Goal: Check status

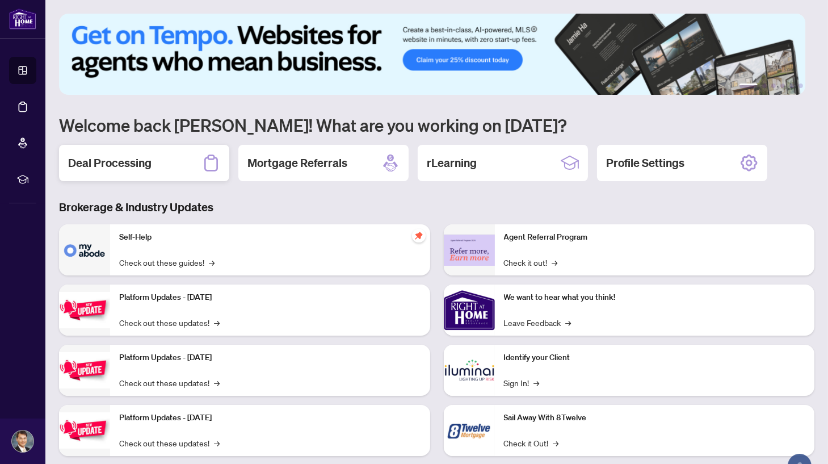
click at [162, 159] on div "Deal Processing" at bounding box center [144, 163] width 170 height 36
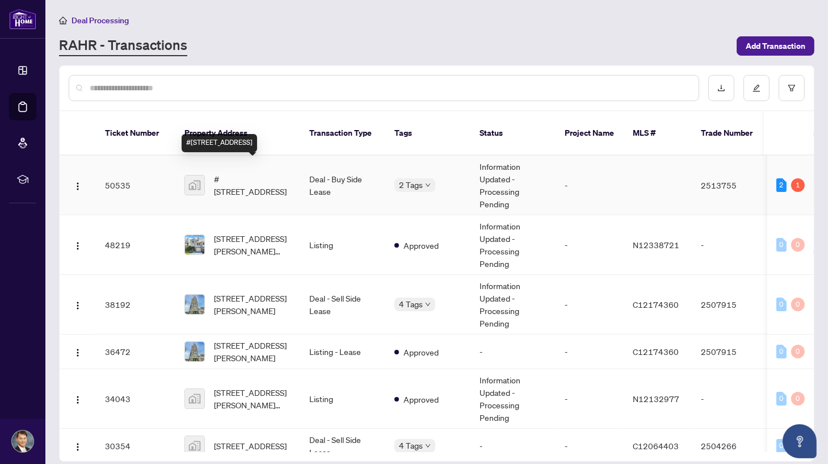
click at [260, 174] on span "#[STREET_ADDRESS]" at bounding box center [252, 185] width 77 height 25
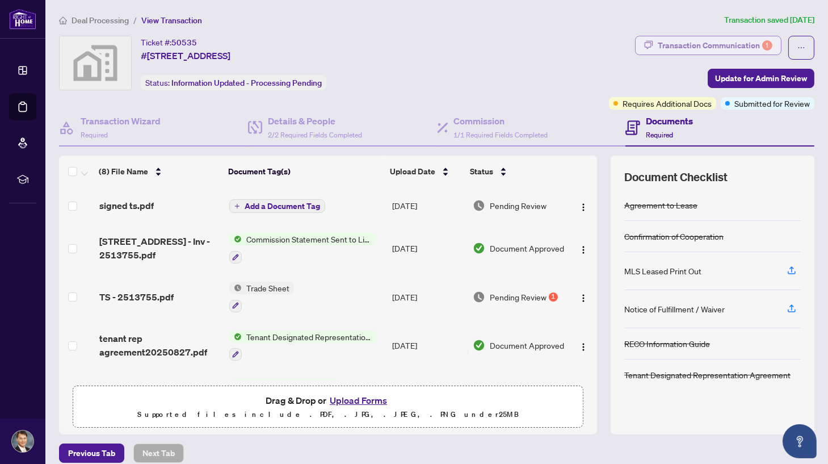
click at [691, 45] on div "Transaction Communication 1" at bounding box center [715, 45] width 115 height 18
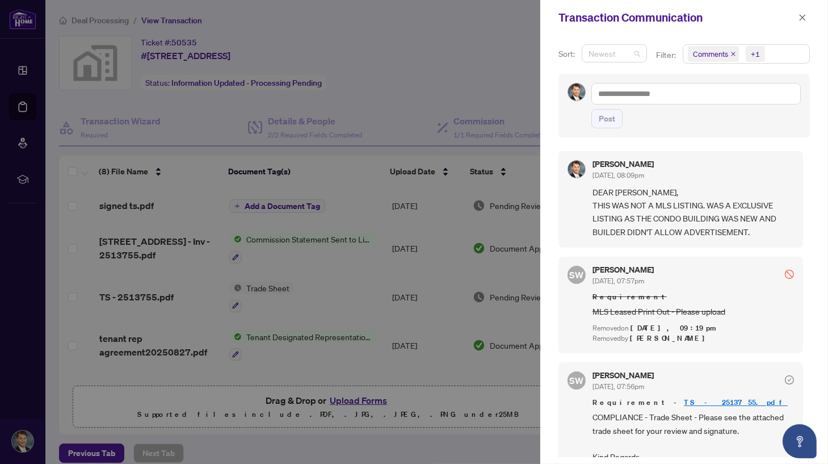
click at [635, 52] on span "Newest" at bounding box center [615, 53] width 52 height 17
click at [624, 74] on div "Newest" at bounding box center [614, 75] width 46 height 12
click at [732, 53] on icon "close" at bounding box center [734, 54] width 6 height 6
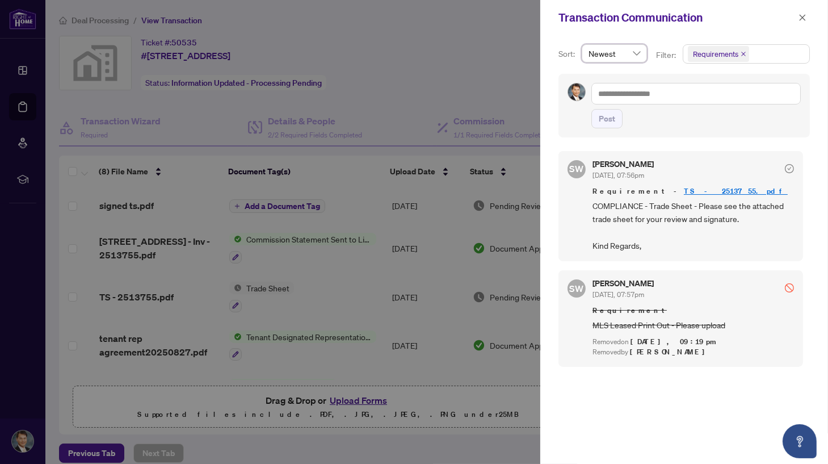
click at [744, 53] on icon "close" at bounding box center [744, 54] width 6 height 6
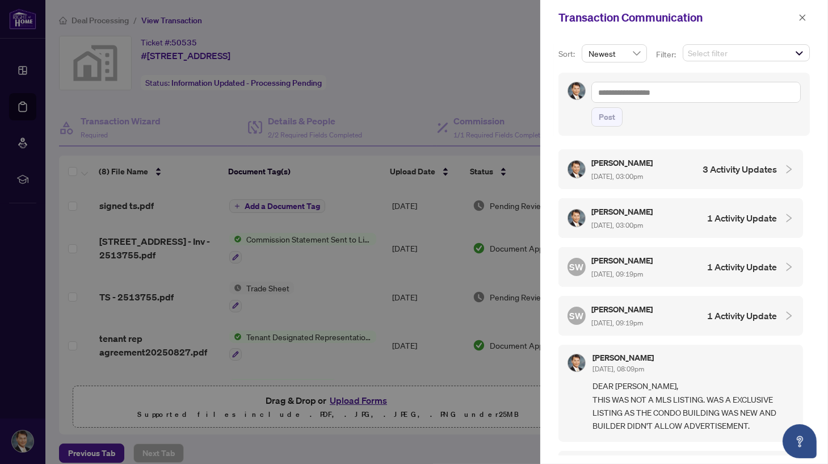
click at [668, 171] on div "[PERSON_NAME] [DATE], 03:00pm 3 Activity Updates" at bounding box center [672, 169] width 209 height 26
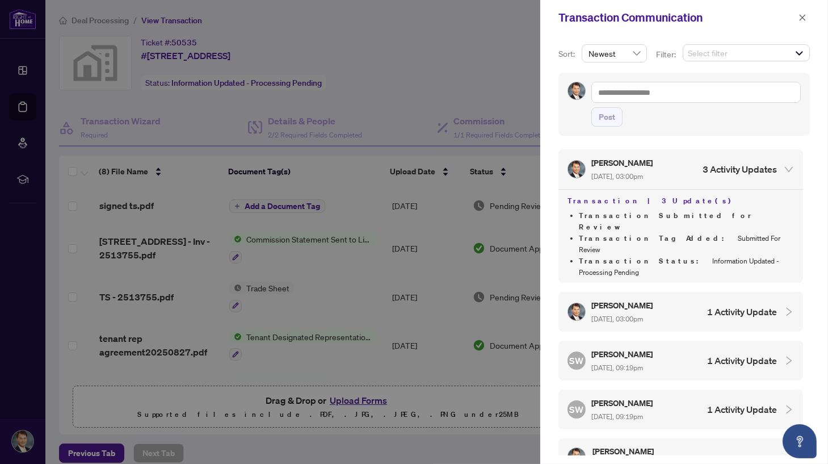
click at [469, 68] on div at bounding box center [414, 232] width 828 height 464
